Goal: Information Seeking & Learning: Learn about a topic

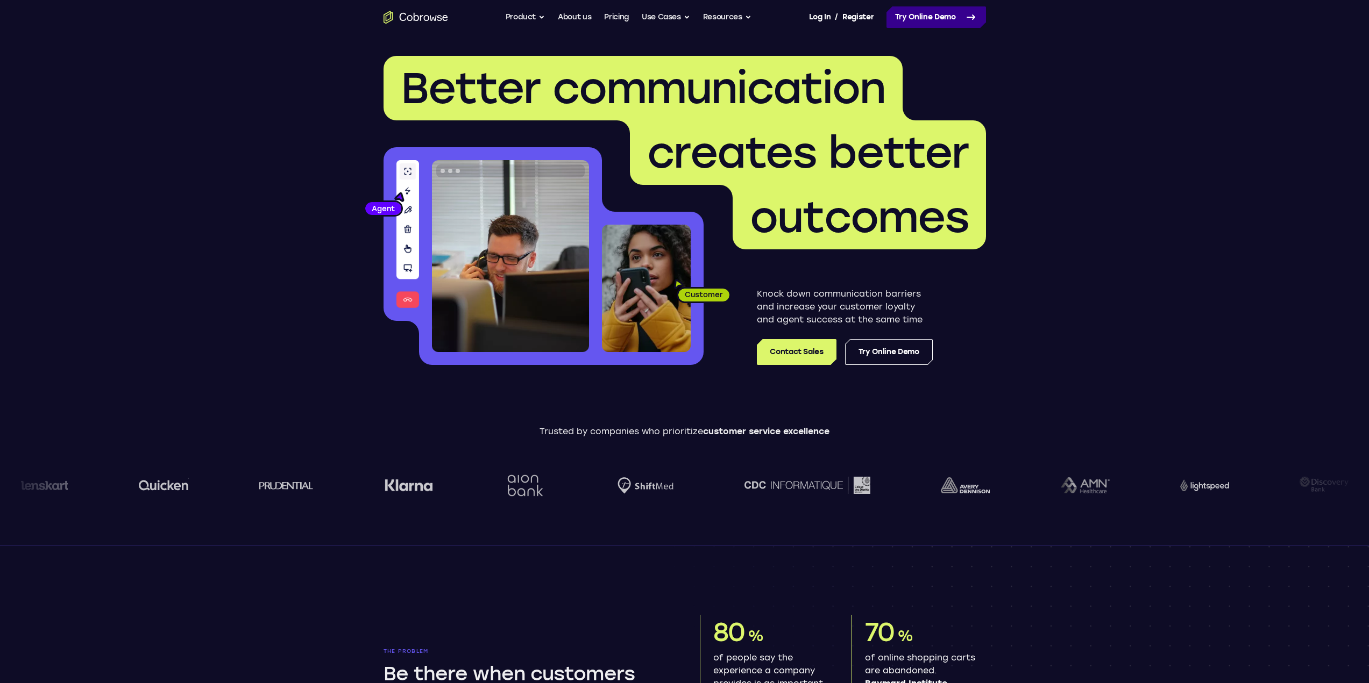
click at [944, 26] on link "Try Online Demo" at bounding box center [935, 17] width 99 height 22
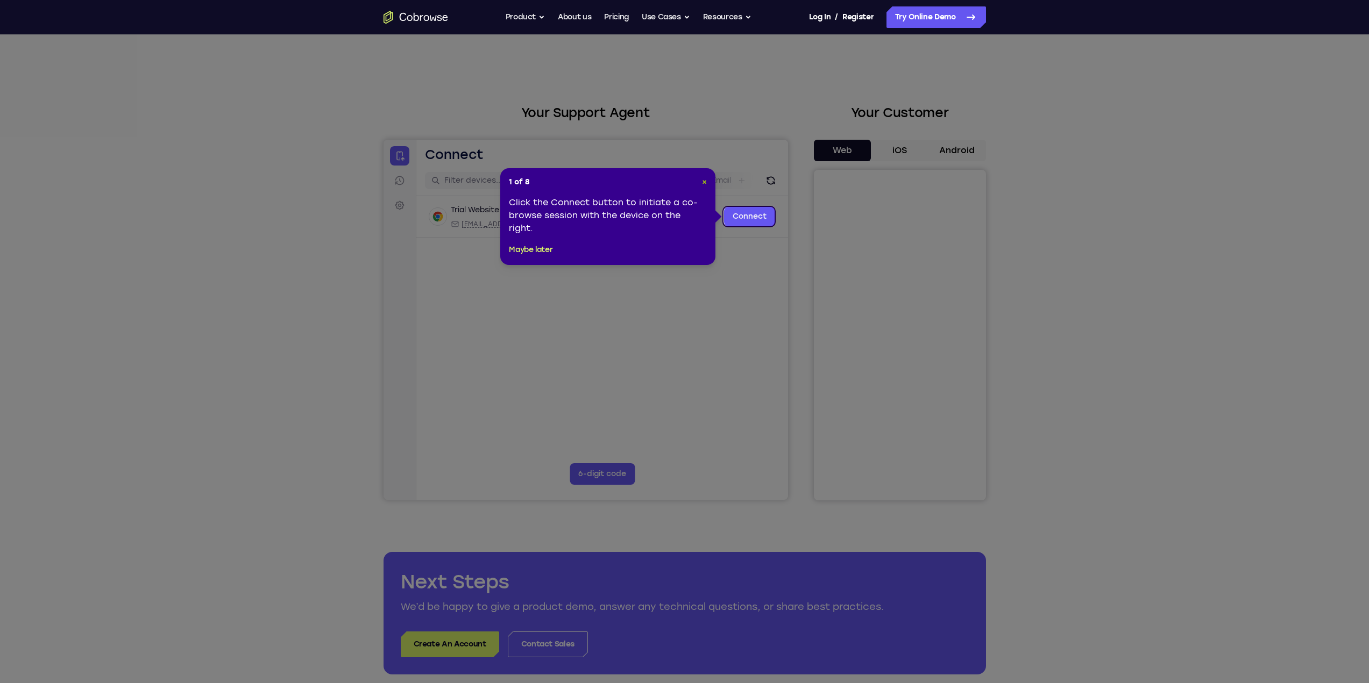
click at [703, 182] on span "×" at bounding box center [704, 181] width 5 height 9
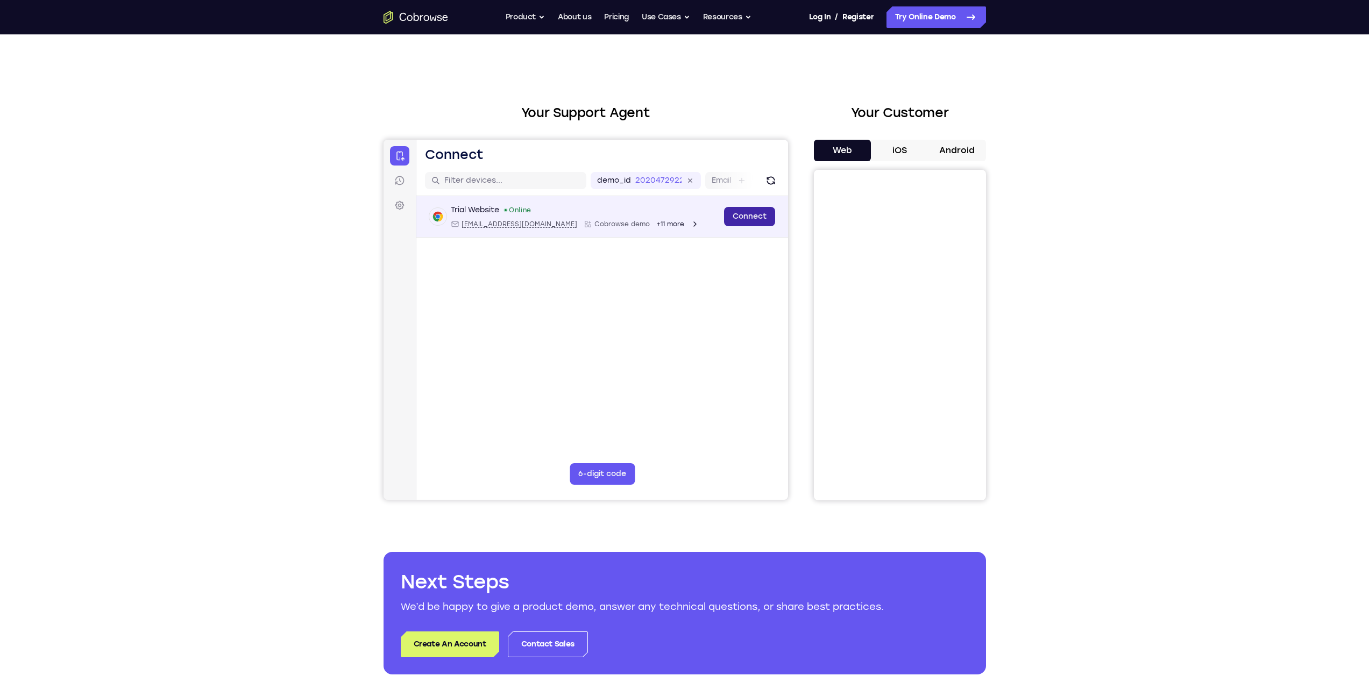
click at [750, 213] on link "Connect" at bounding box center [748, 216] width 51 height 19
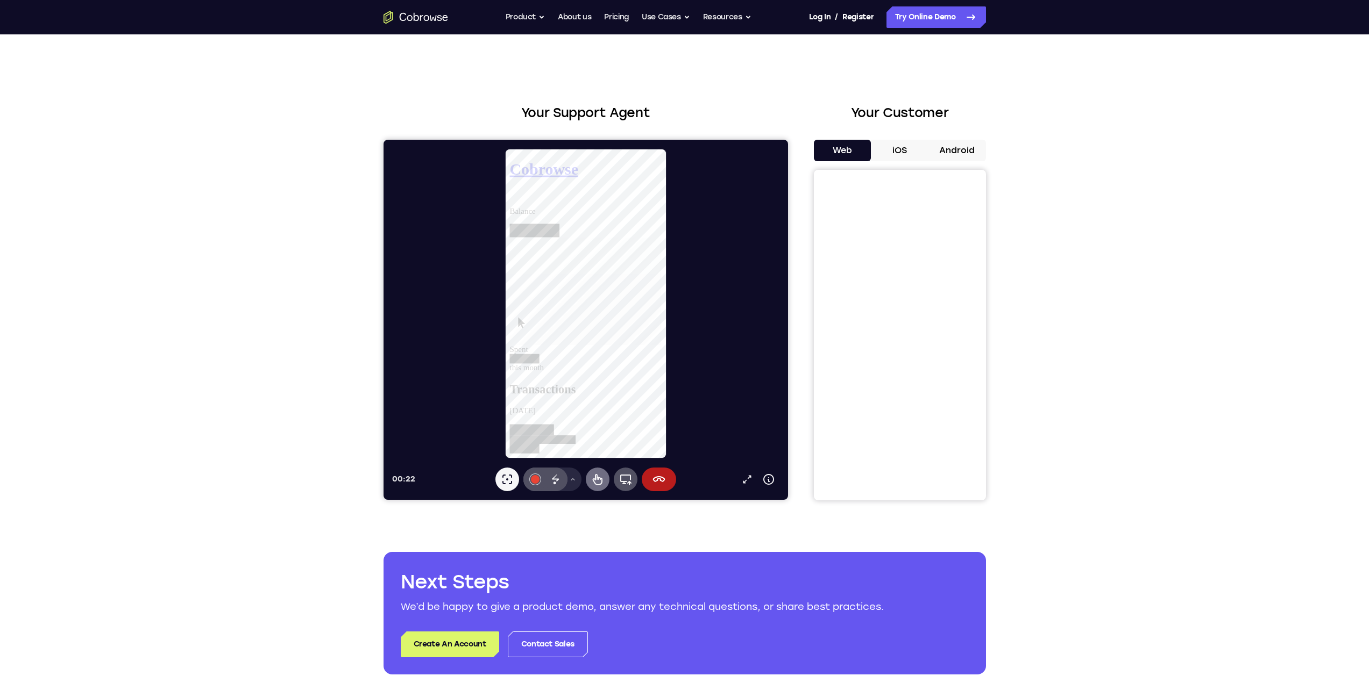
click at [595, 476] on icon at bounding box center [597, 479] width 10 height 11
click at [538, 476] on button "#e94435" at bounding box center [535, 480] width 24 height 24
click at [537, 388] on button "Select color #34a853" at bounding box center [534, 387] width 11 height 11
click at [535, 484] on button "#34a853" at bounding box center [535, 480] width 24 height 24
click at [536, 401] on button "Select color #e94435" at bounding box center [534, 402] width 11 height 11
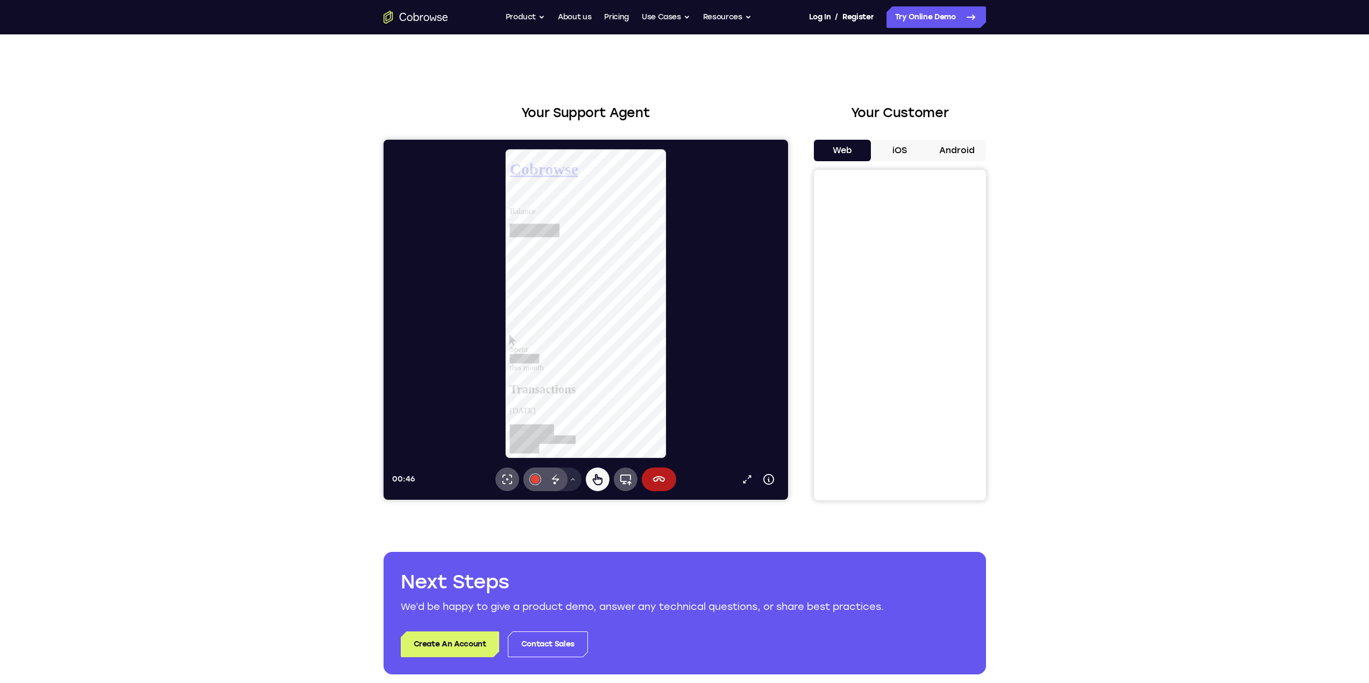
drag, startPoint x: 587, startPoint y: 283, endPoint x: 573, endPoint y: 352, distance: 70.3
click at [596, 480] on icon at bounding box center [596, 479] width 13 height 13
click at [572, 481] on icon at bounding box center [572, 479] width 6 height 6
click at [554, 409] on button "Pen" at bounding box center [551, 409] width 83 height 17
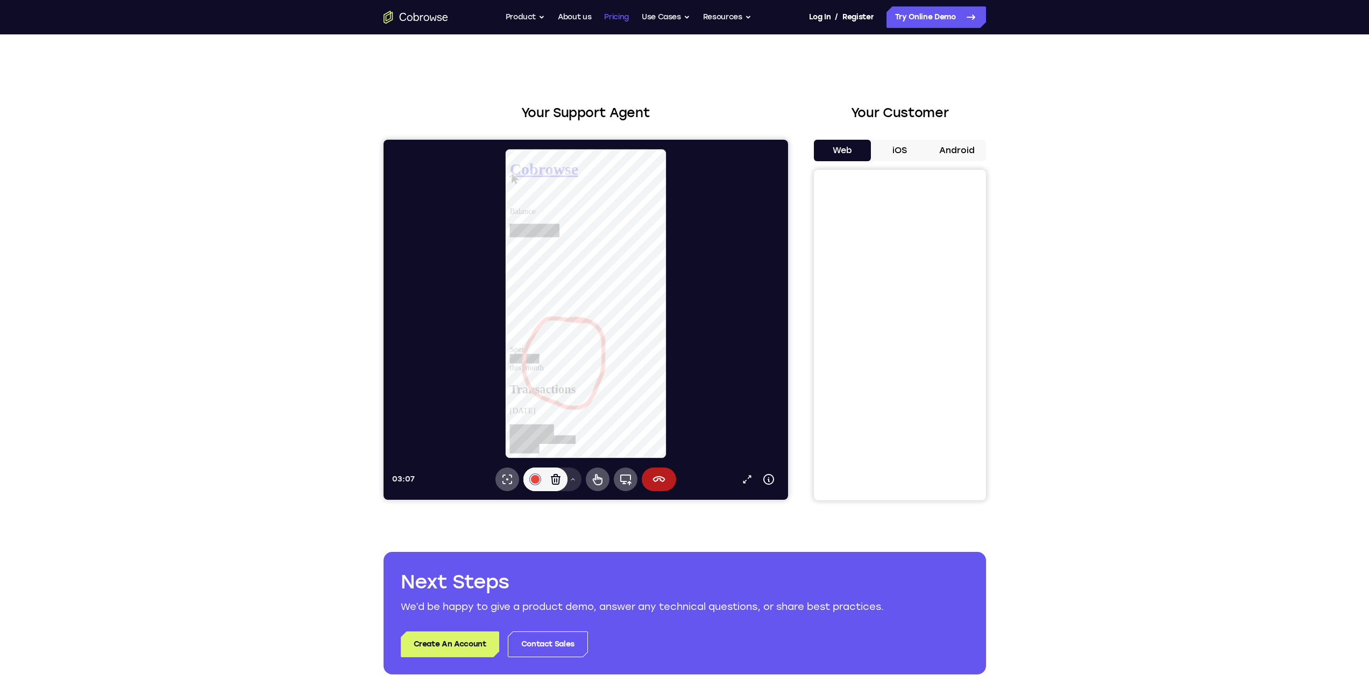
click at [617, 19] on link "Pricing" at bounding box center [616, 17] width 25 height 22
